Goal: Task Accomplishment & Management: Manage account settings

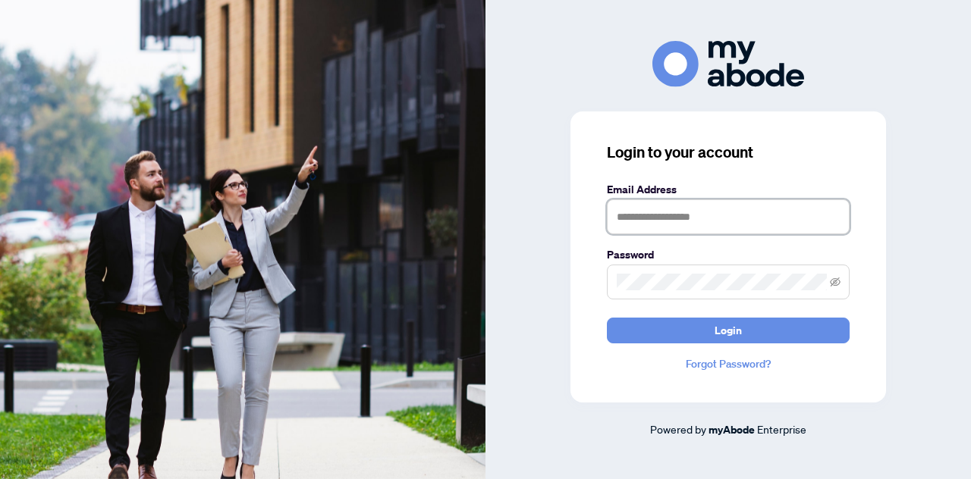
click at [664, 224] on input "text" at bounding box center [728, 216] width 243 height 35
type input "**********"
click at [607, 318] on button "Login" at bounding box center [728, 331] width 243 height 26
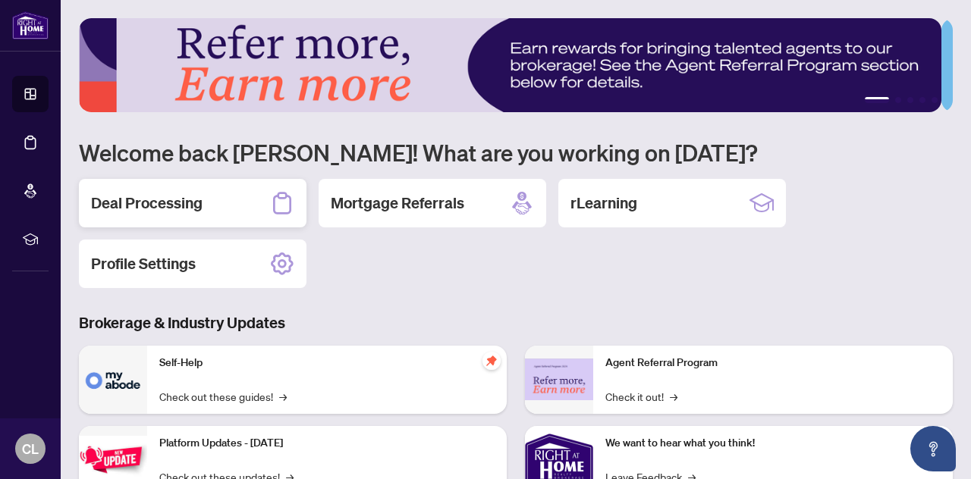
click at [206, 196] on div "Deal Processing" at bounding box center [193, 203] width 228 height 49
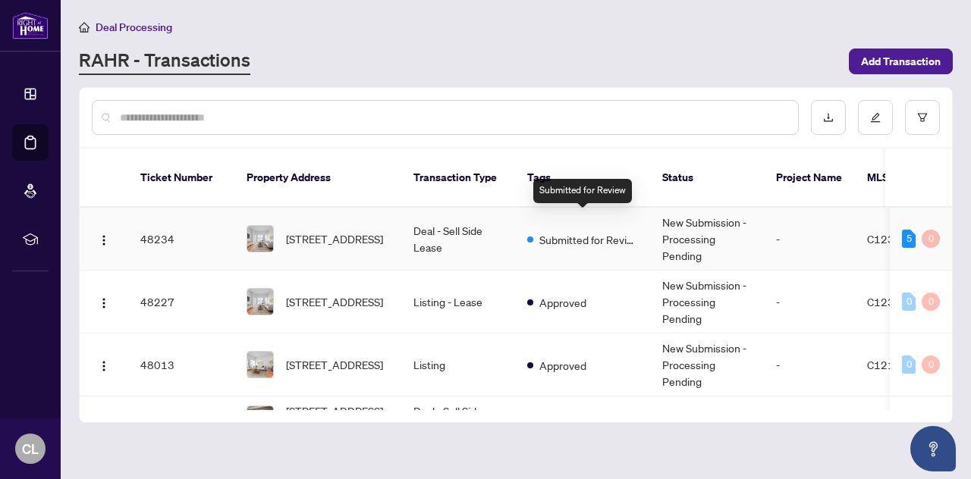
click at [568, 231] on span "Submitted for Review" at bounding box center [588, 239] width 99 height 17
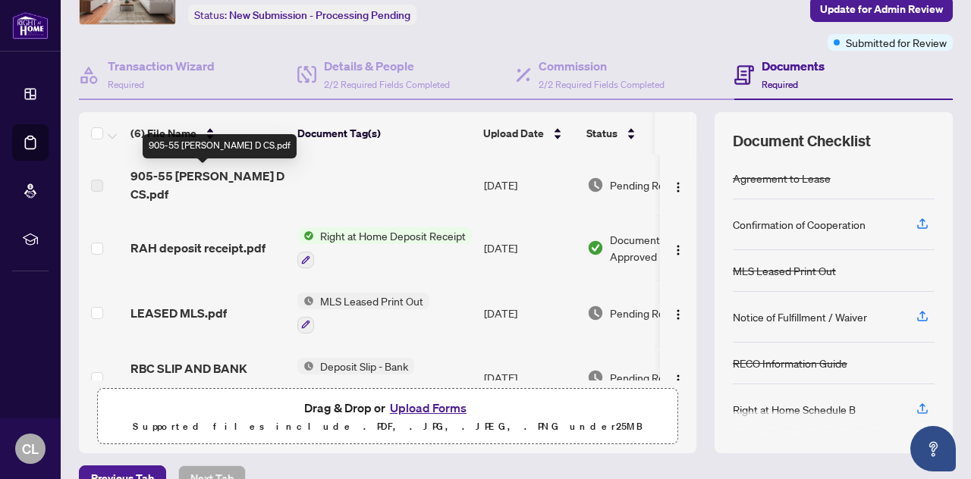
click at [181, 172] on span "905-55 [PERSON_NAME] D CS.pdf" at bounding box center [207, 185] width 155 height 36
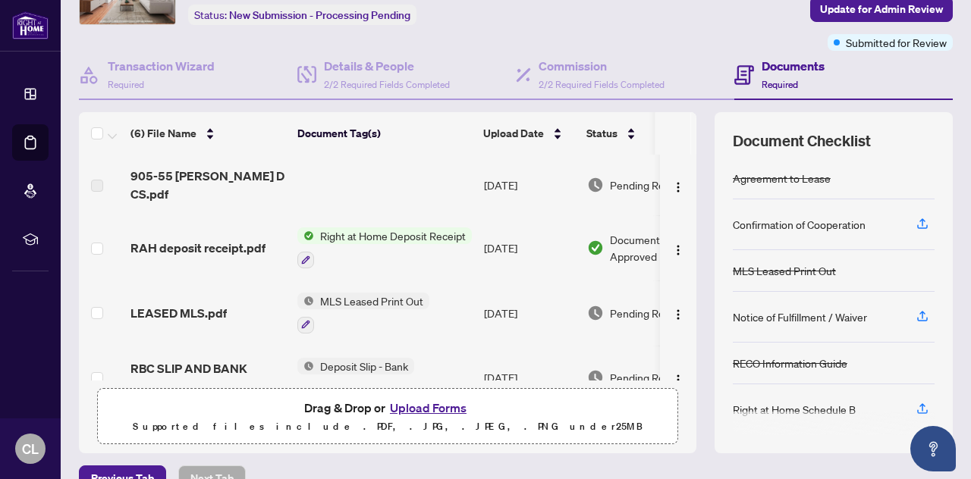
click at [93, 177] on label at bounding box center [97, 185] width 12 height 17
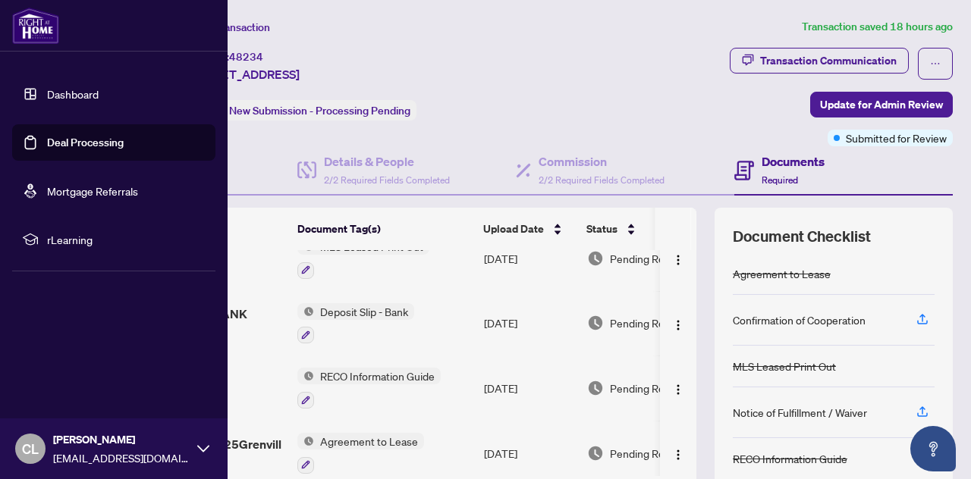
click at [47, 136] on link "Deal Processing" at bounding box center [85, 143] width 77 height 14
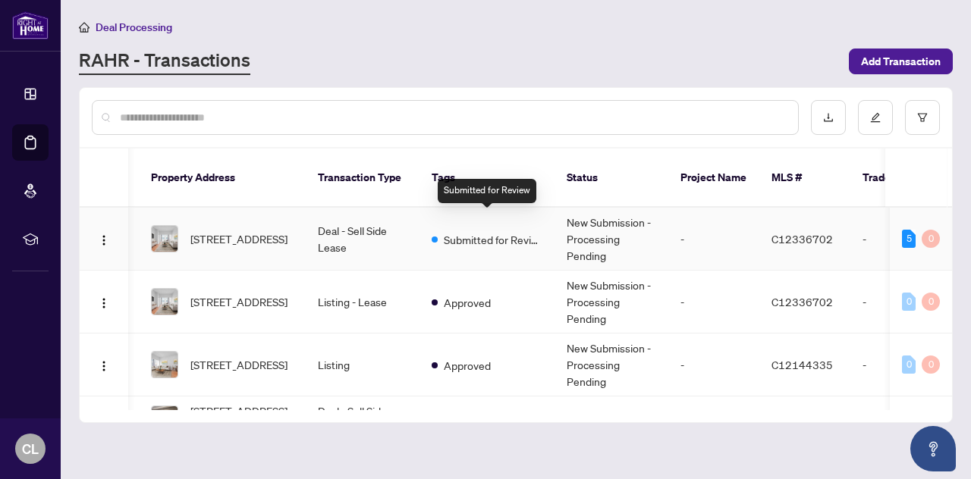
click at [478, 231] on span "Submitted for Review" at bounding box center [493, 239] width 99 height 17
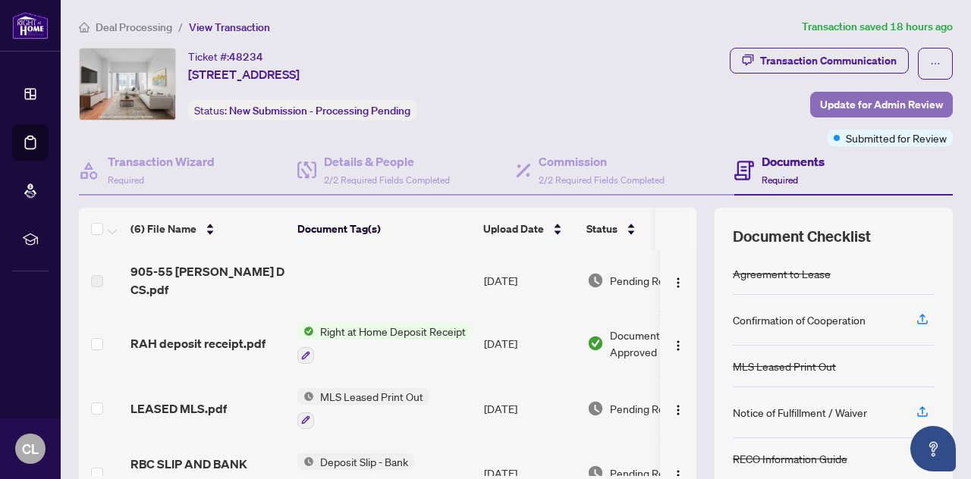
click at [888, 102] on span "Update for Admin Review" at bounding box center [881, 105] width 123 height 24
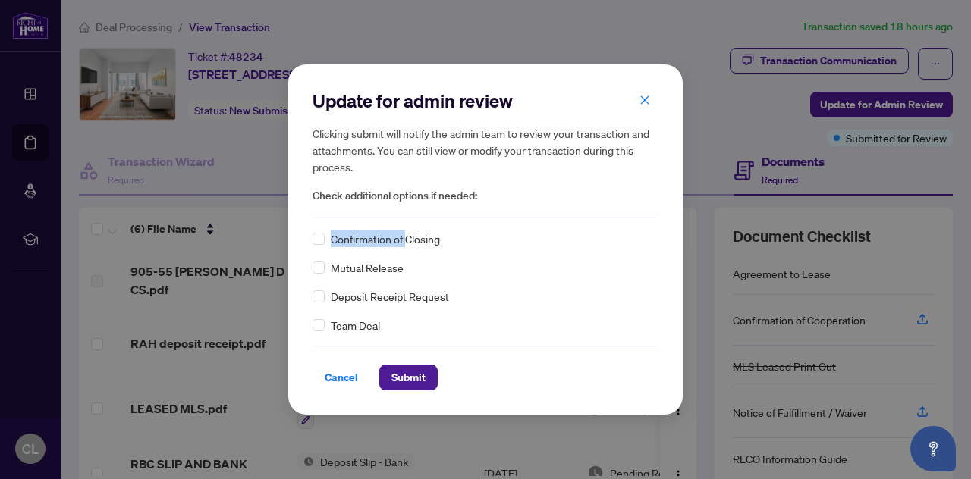
drag, startPoint x: 408, startPoint y: 234, endPoint x: 269, endPoint y: 247, distance: 139.3
click at [269, 247] on div "Update for admin review Clicking submit will notify the admin team to review yo…" at bounding box center [485, 239] width 971 height 479
click at [470, 249] on div "Confirmation of Closing Mutual Release Deposit Receipt Request Team Deal" at bounding box center [486, 282] width 346 height 103
click at [419, 379] on span "Submit" at bounding box center [408, 378] width 34 height 24
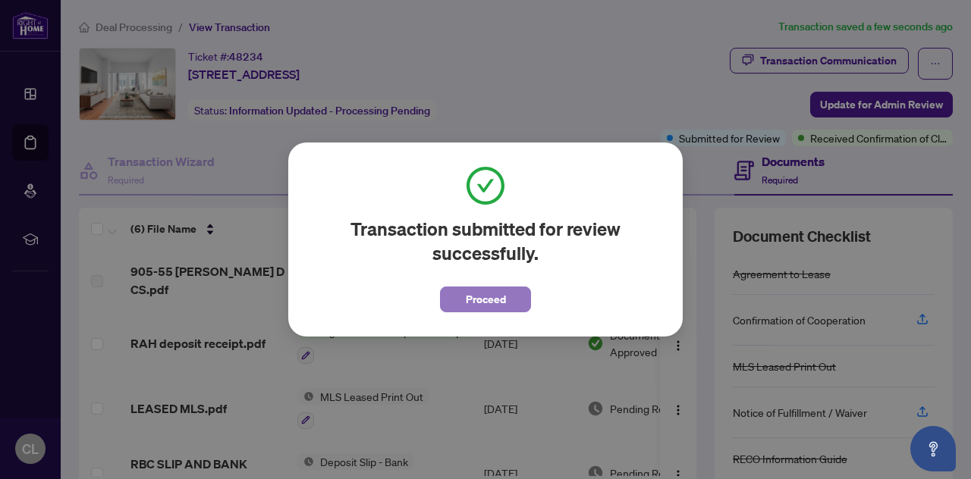
click at [491, 298] on span "Proceed" at bounding box center [486, 299] width 40 height 24
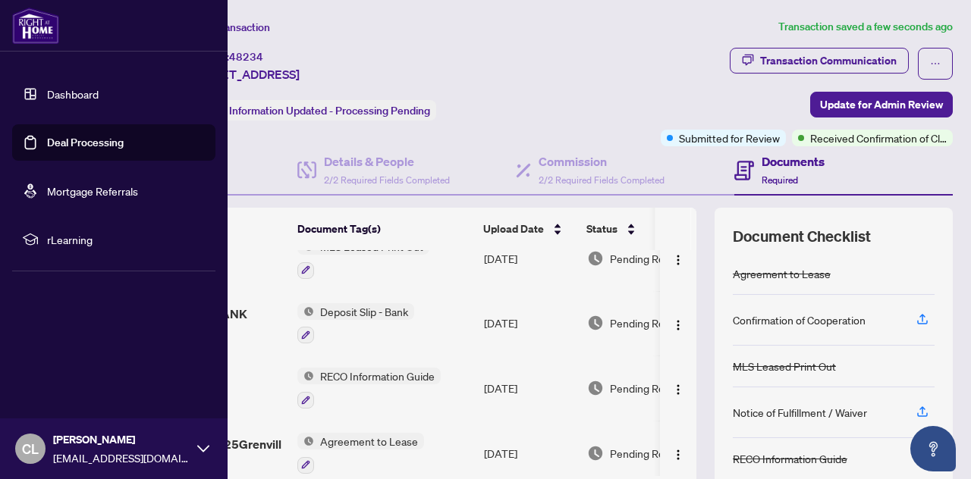
click at [64, 137] on link "Deal Processing" at bounding box center [85, 143] width 77 height 14
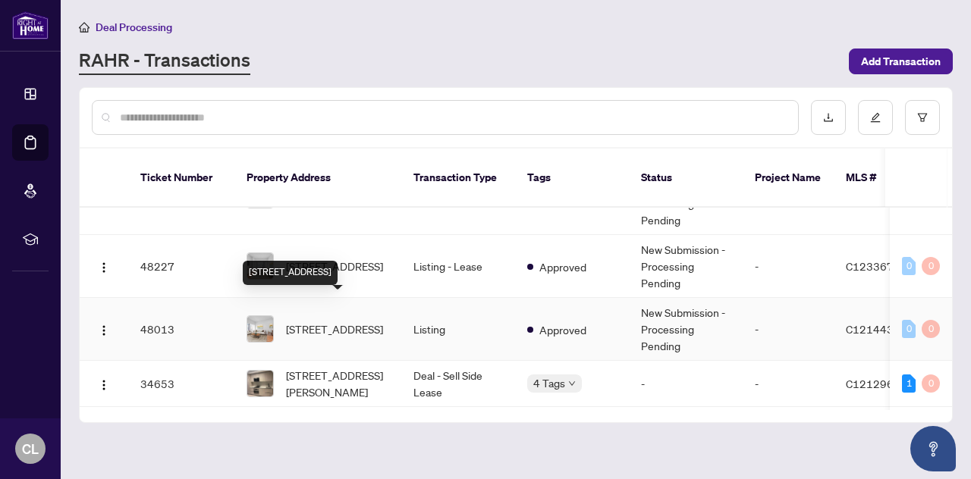
scroll to position [145, 0]
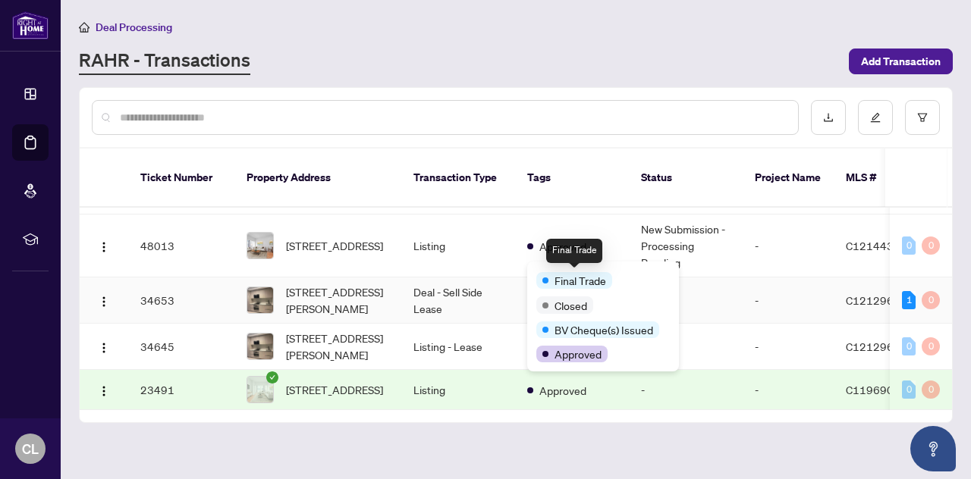
click at [542, 273] on div "Final Trade" at bounding box center [574, 280] width 76 height 17
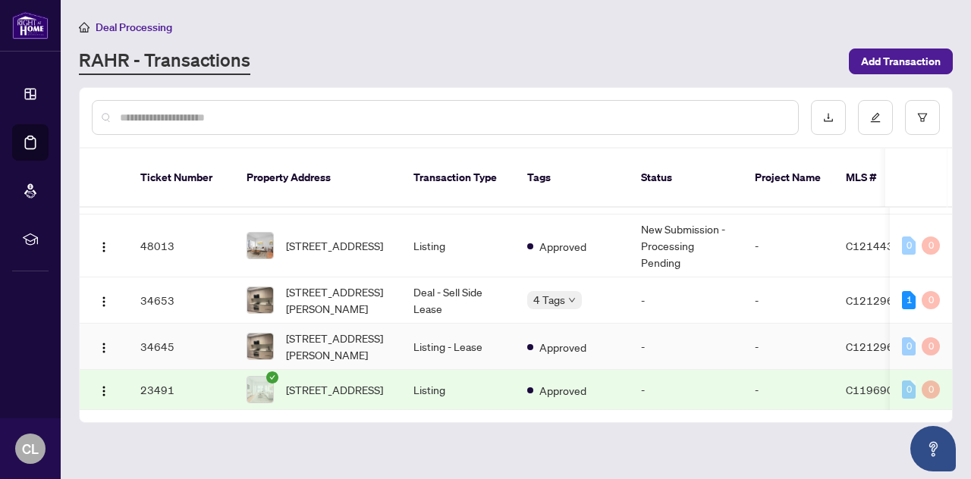
scroll to position [0, 0]
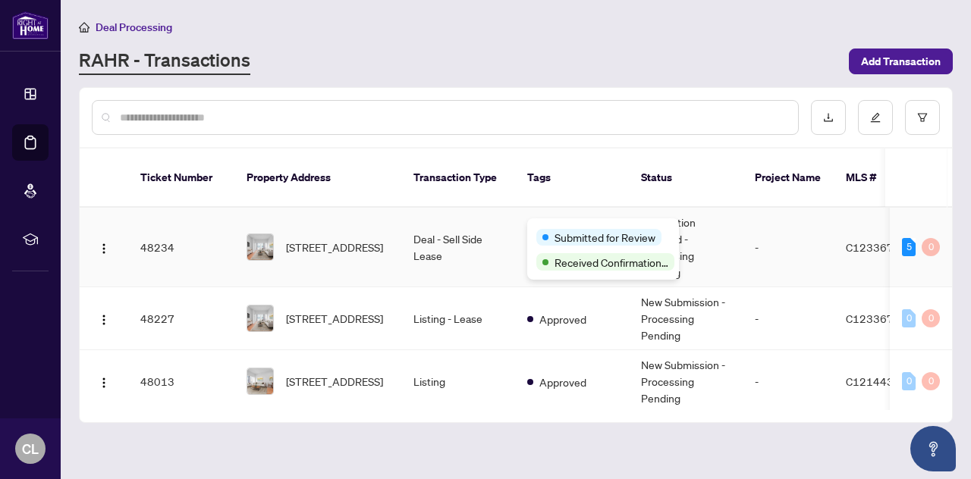
click at [552, 222] on div "Submitted for Review Received Confirmation of Closing" at bounding box center [603, 248] width 152 height 61
click at [554, 237] on span "Submitted for Review" at bounding box center [604, 237] width 101 height 17
